Goal: Find specific page/section: Find specific page/section

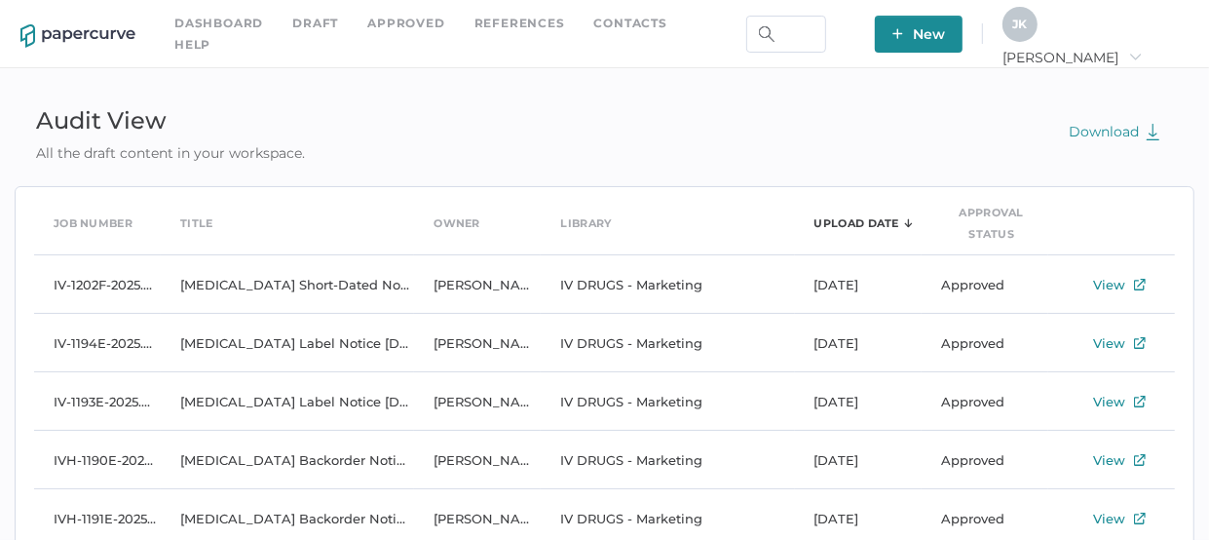
click at [630, 34] on link "Contacts" at bounding box center [630, 23] width 73 height 21
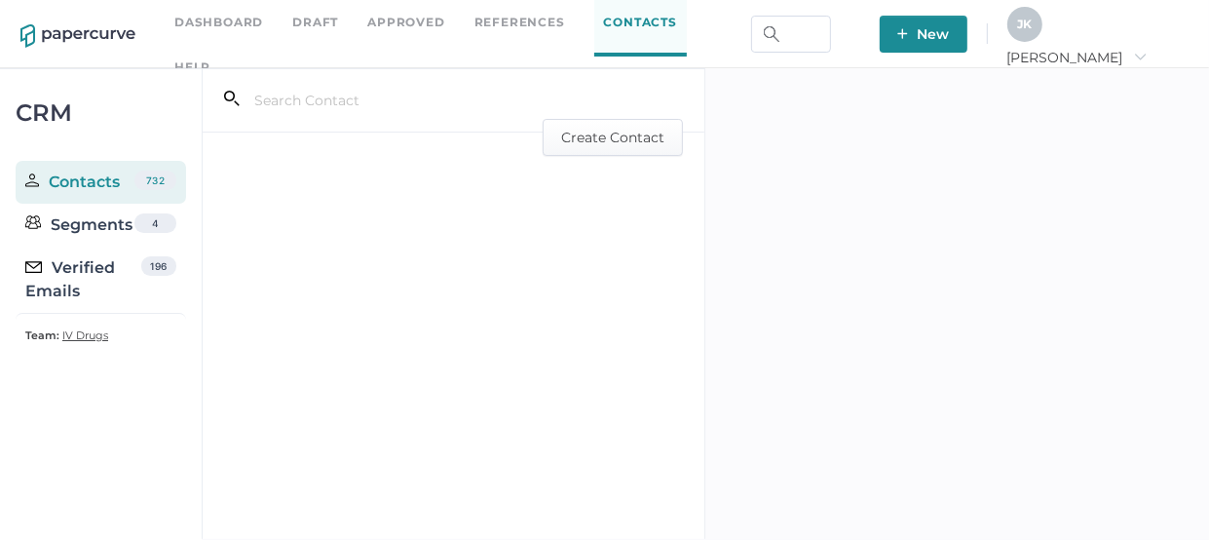
click at [101, 263] on div "Verified Emails" at bounding box center [83, 279] width 116 height 47
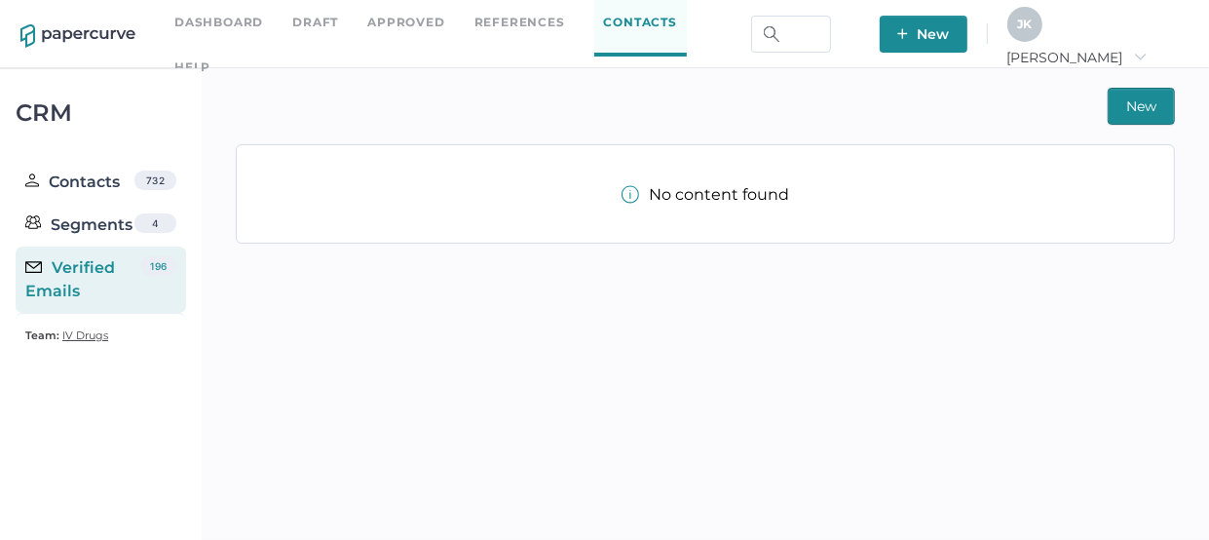
scroll to position [24, 0]
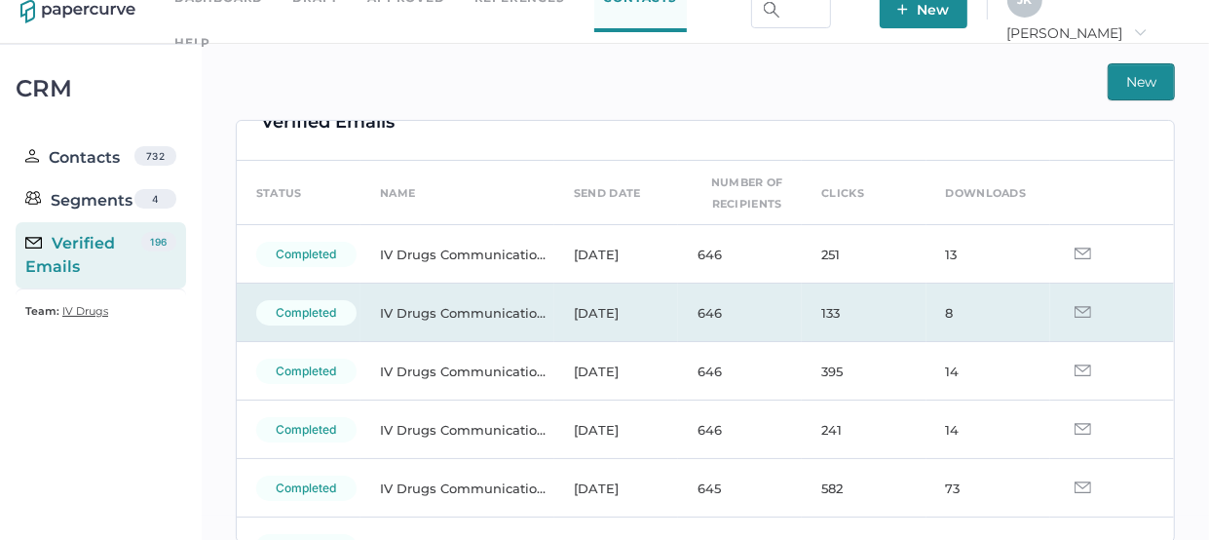
scroll to position [24, 0]
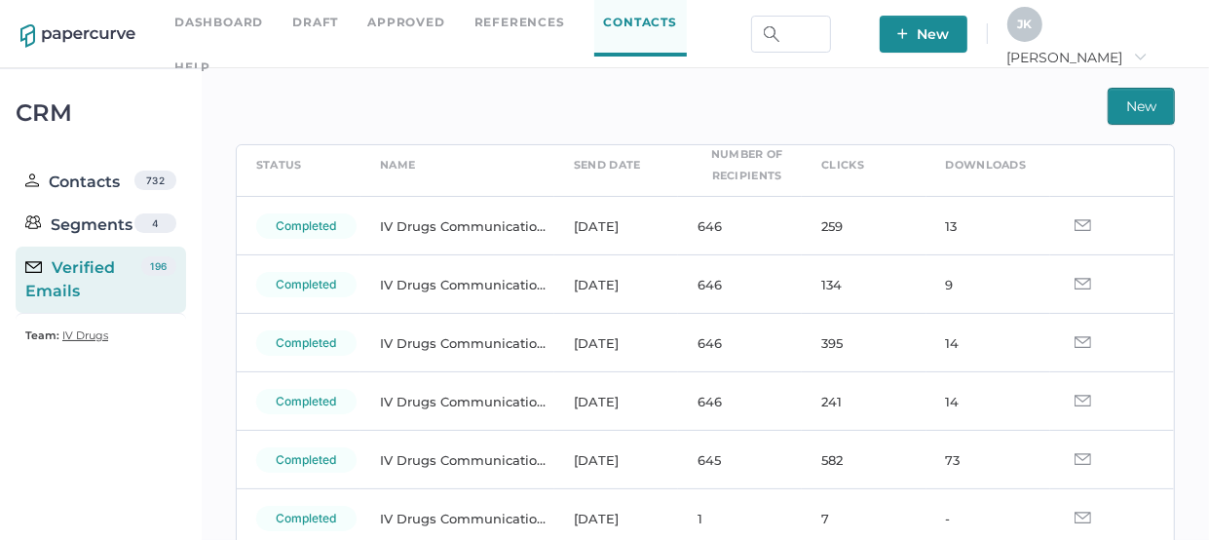
scroll to position [88, 0]
